Goal: Information Seeking & Learning: Stay updated

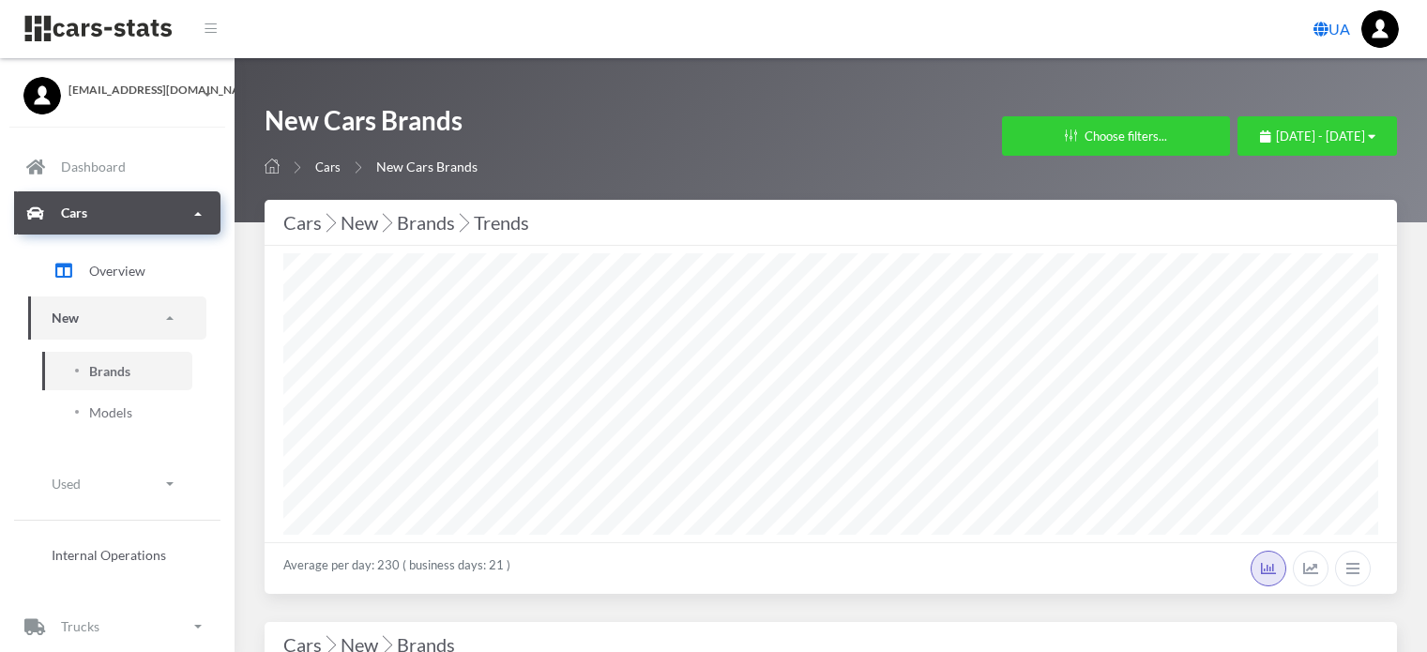
select select "25"
click at [1276, 142] on span "[DATE] - [DATE]" at bounding box center [1320, 136] width 89 height 15
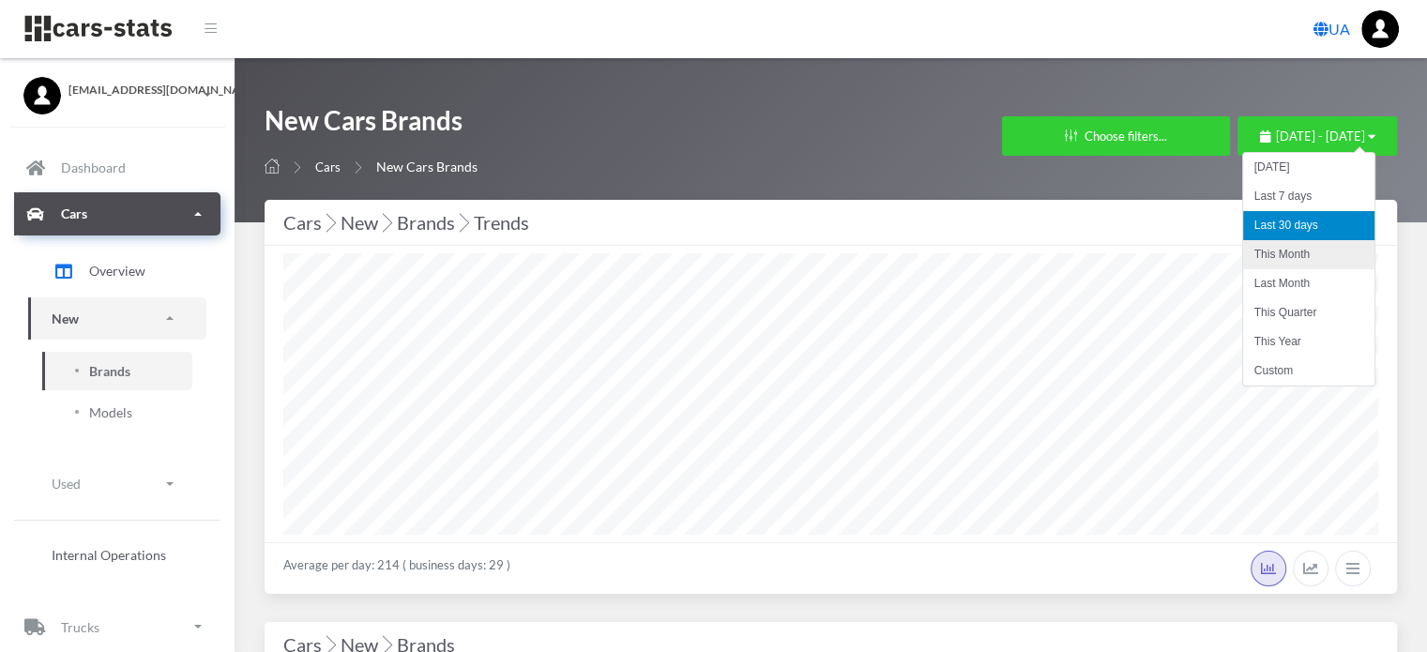
click at [1268, 254] on li "This Month" at bounding box center [1308, 254] width 131 height 29
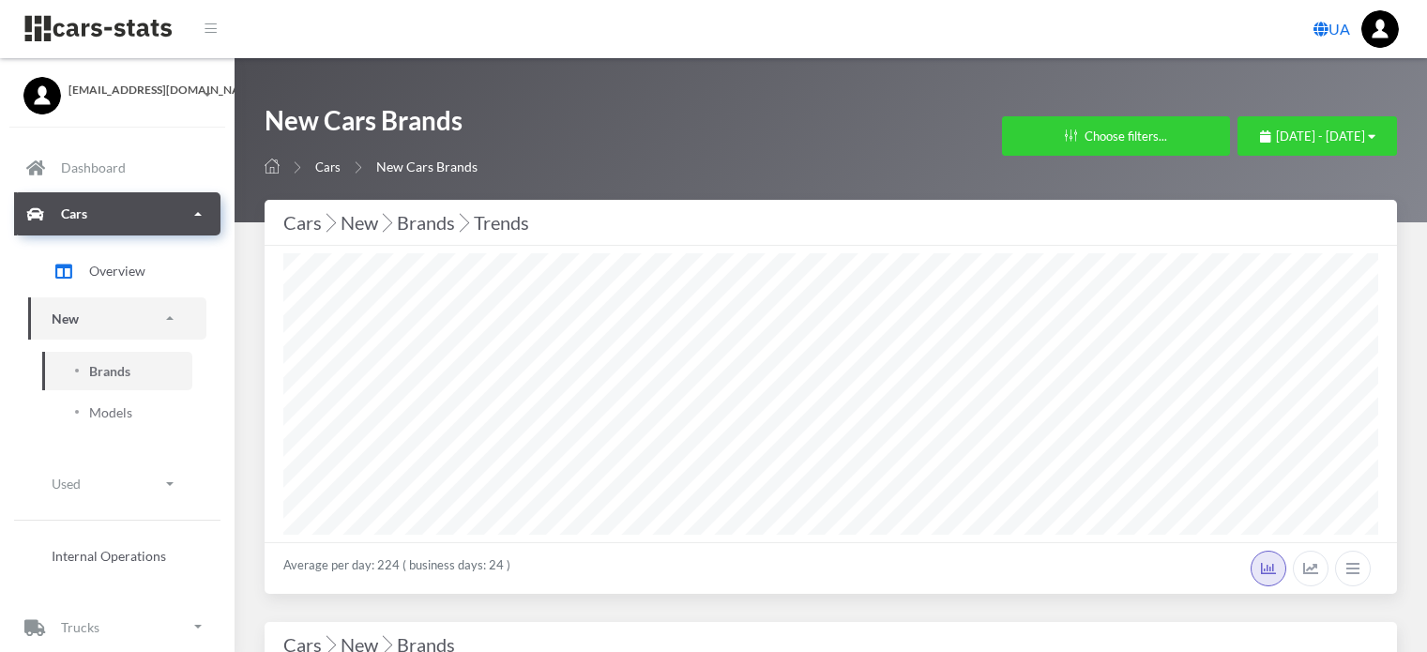
select select "25"
click at [1260, 137] on icon "button" at bounding box center [1265, 136] width 10 height 12
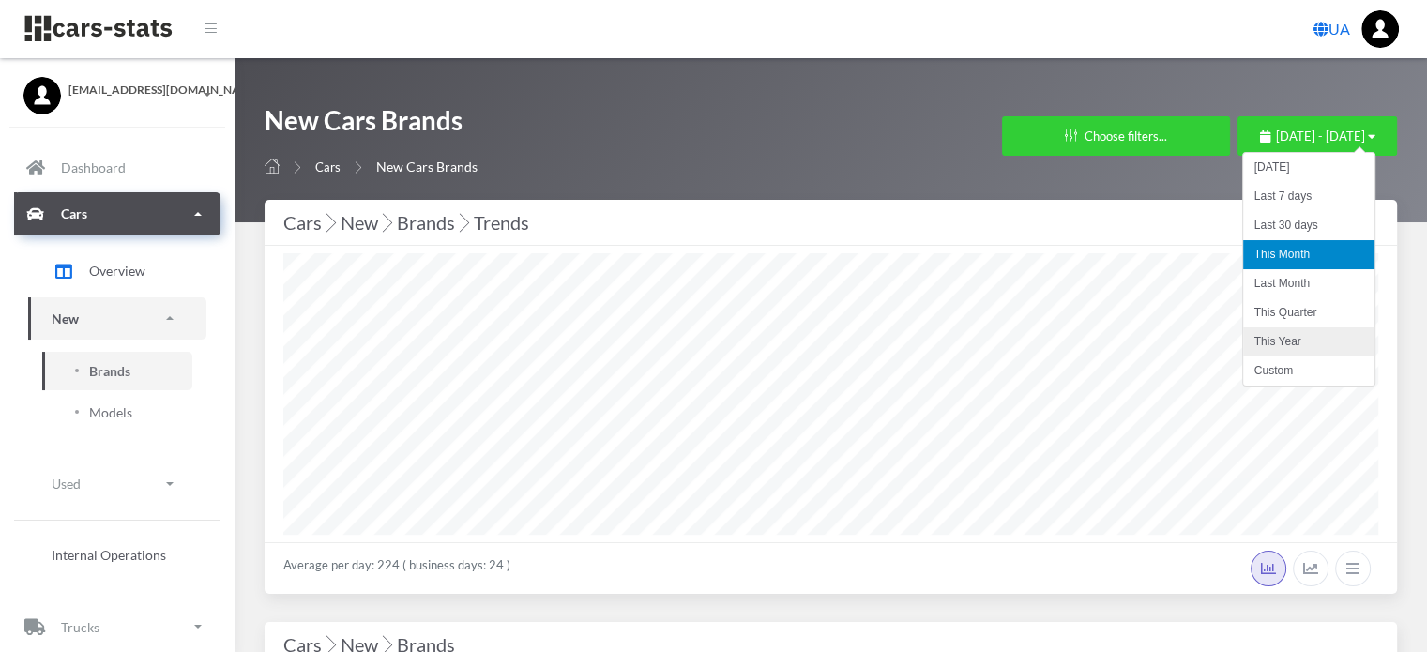
click at [1269, 341] on li "This Year" at bounding box center [1308, 341] width 131 height 29
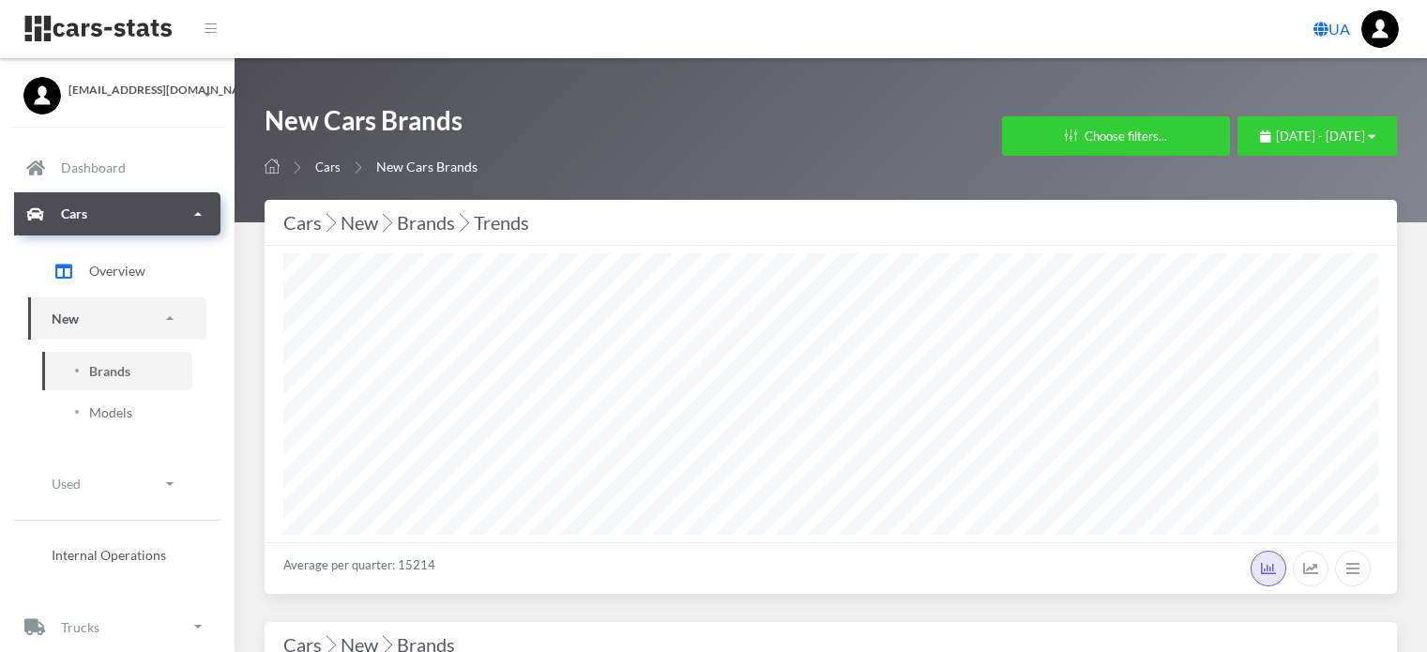
select select "25"
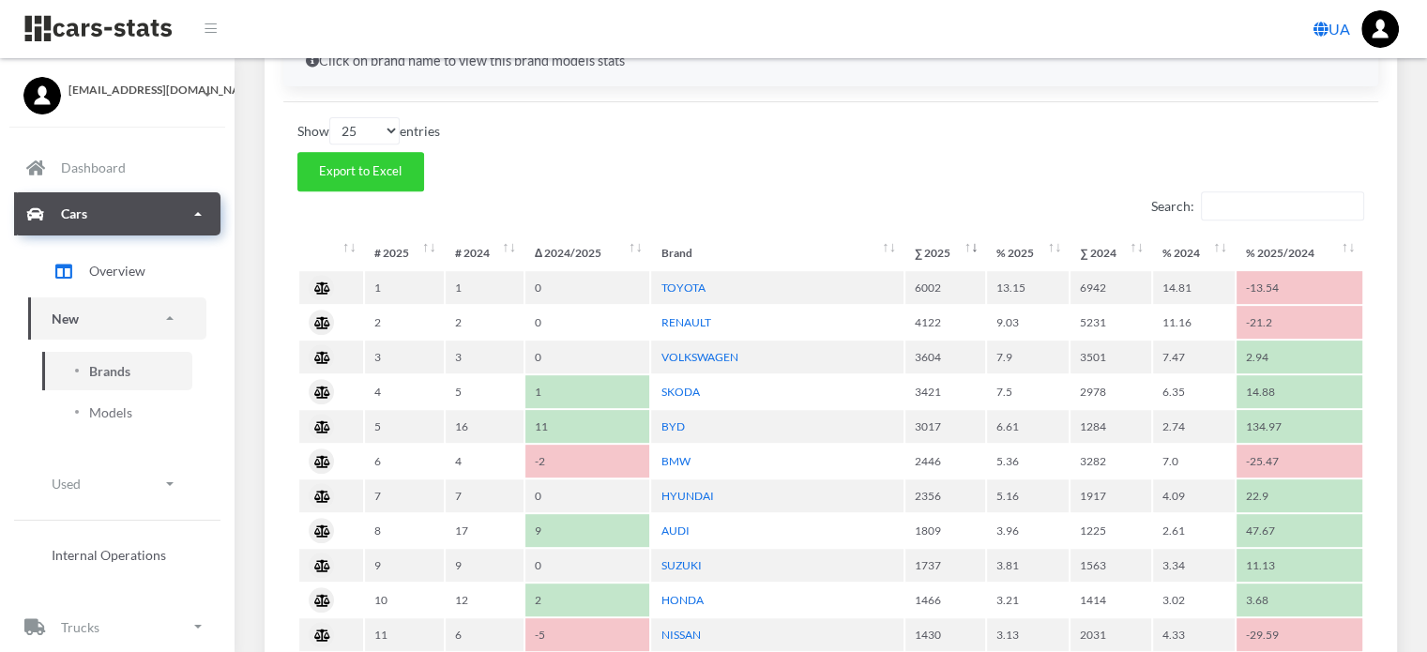
scroll to position [845, 0]
